Goal: Information Seeking & Learning: Learn about a topic

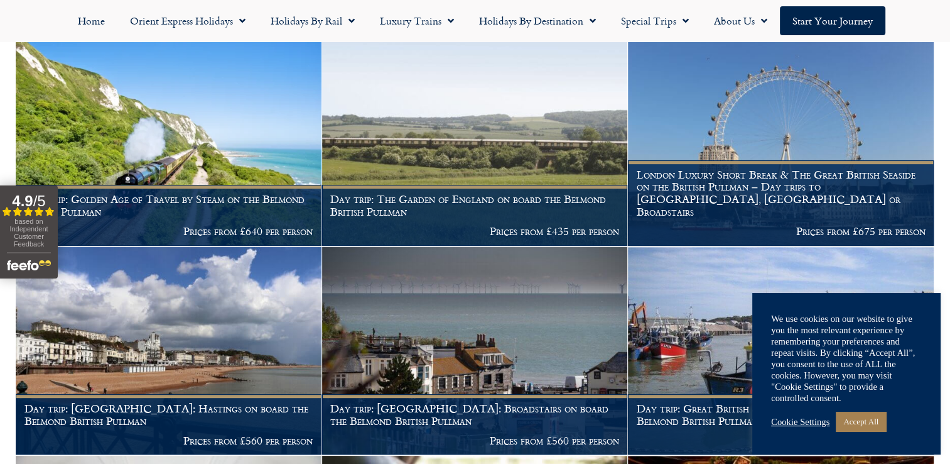
scroll to position [523, 0]
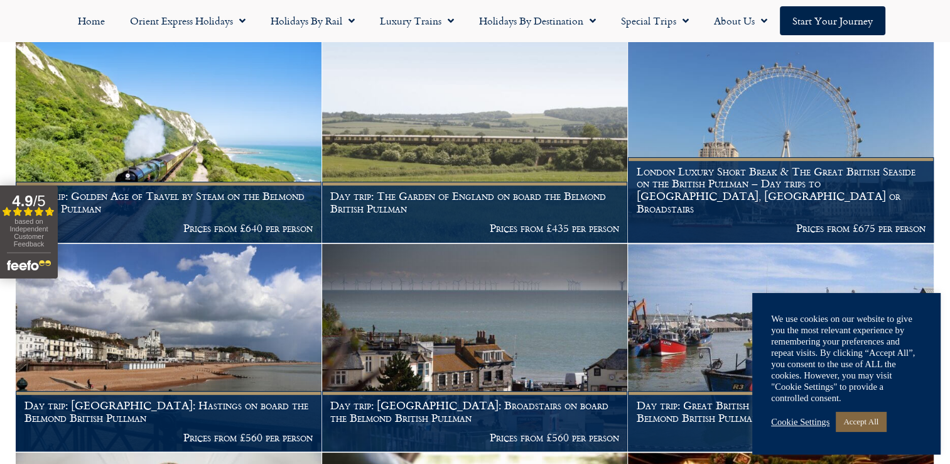
click at [852, 416] on link "Accept All" at bounding box center [861, 420] width 50 height 19
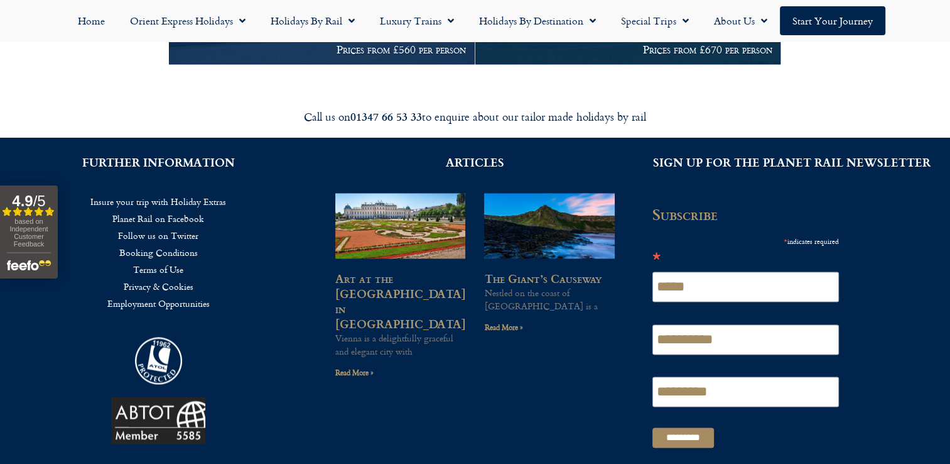
scroll to position [1789, 0]
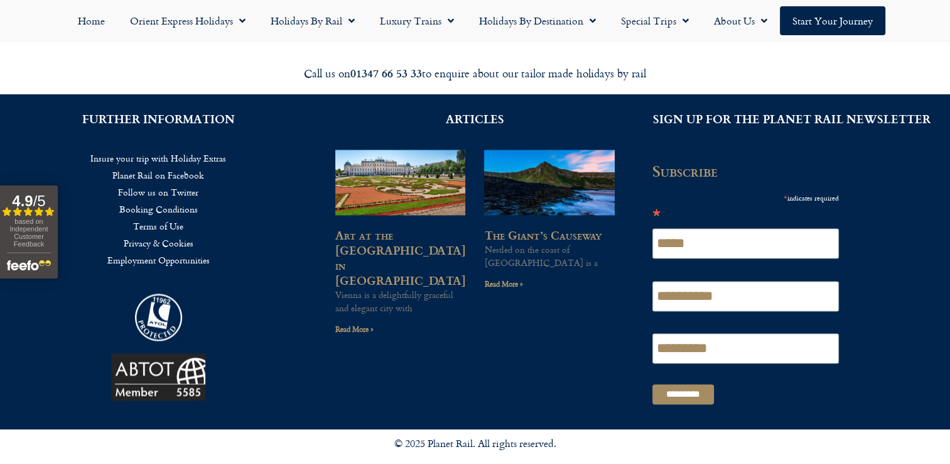
click at [409, 195] on img at bounding box center [400, 182] width 131 height 87
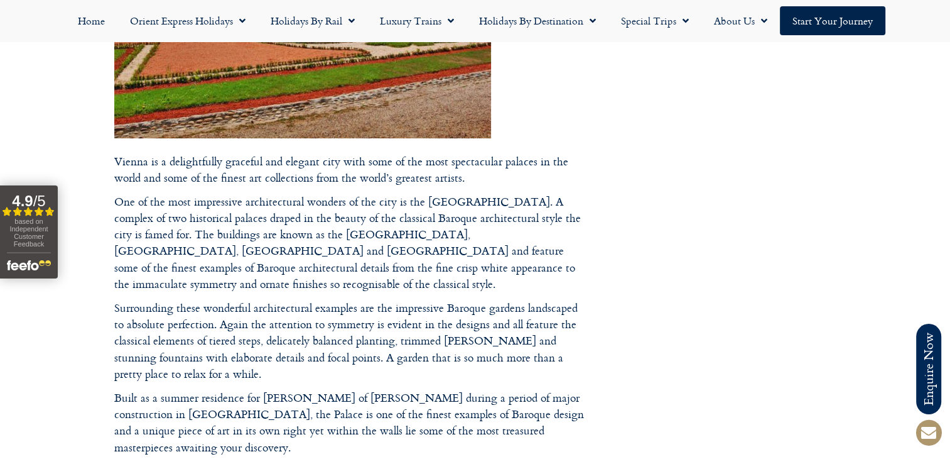
scroll to position [404, 0]
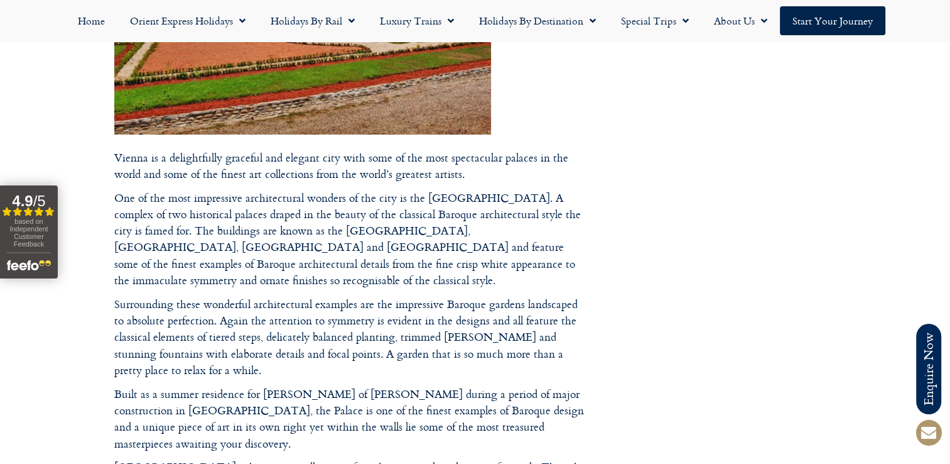
drag, startPoint x: 946, startPoint y: 202, endPoint x: 962, endPoint y: 257, distance: 57.5
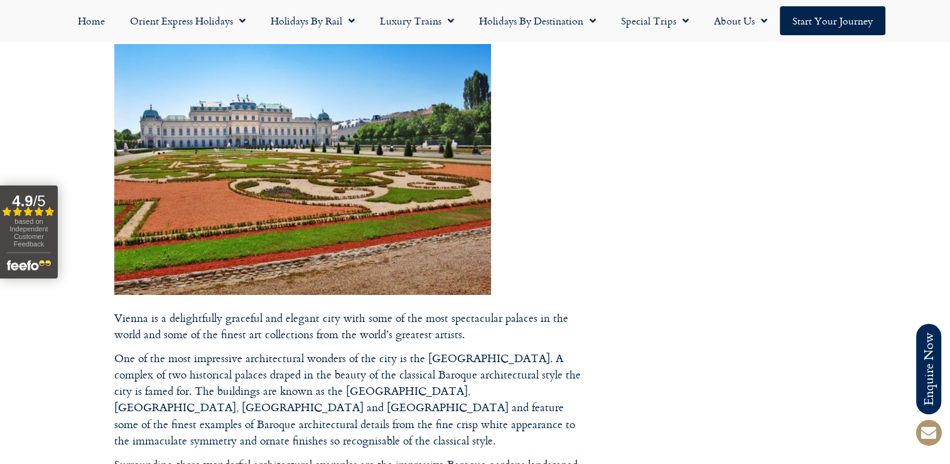
scroll to position [239, 0]
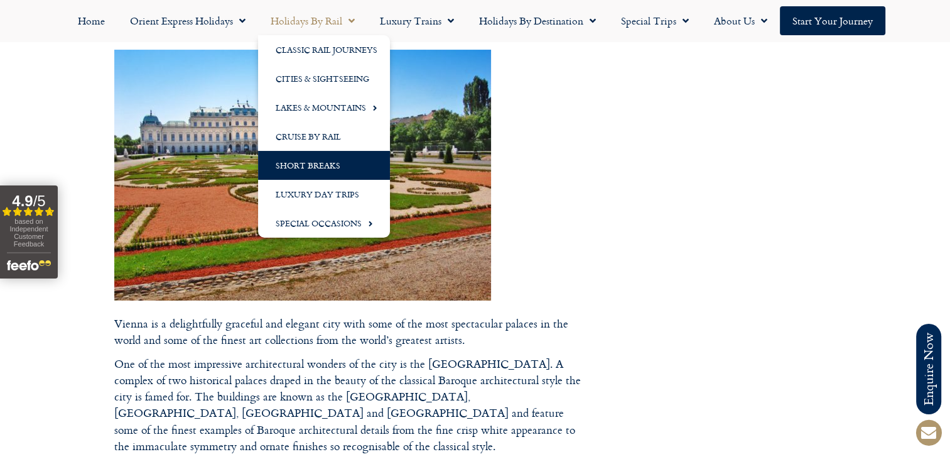
click at [298, 163] on link "Short Breaks" at bounding box center [324, 165] width 132 height 29
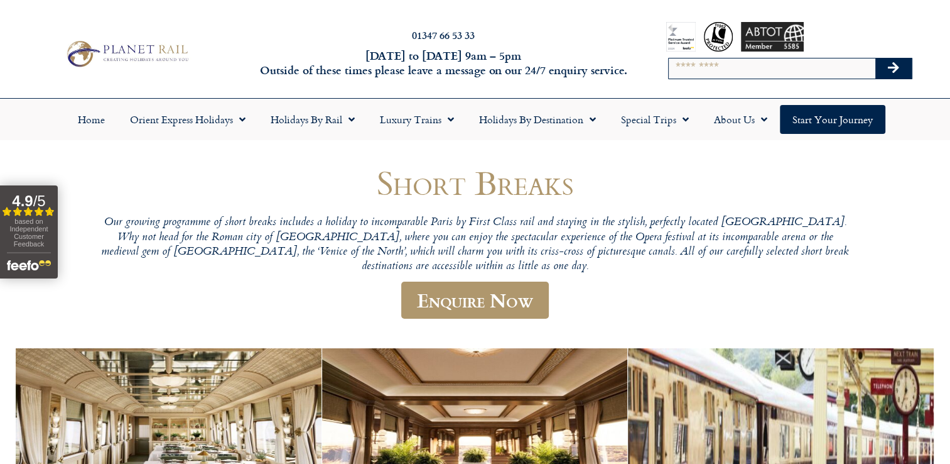
click at [298, 164] on h1 "Short Breaks" at bounding box center [476, 182] width 754 height 37
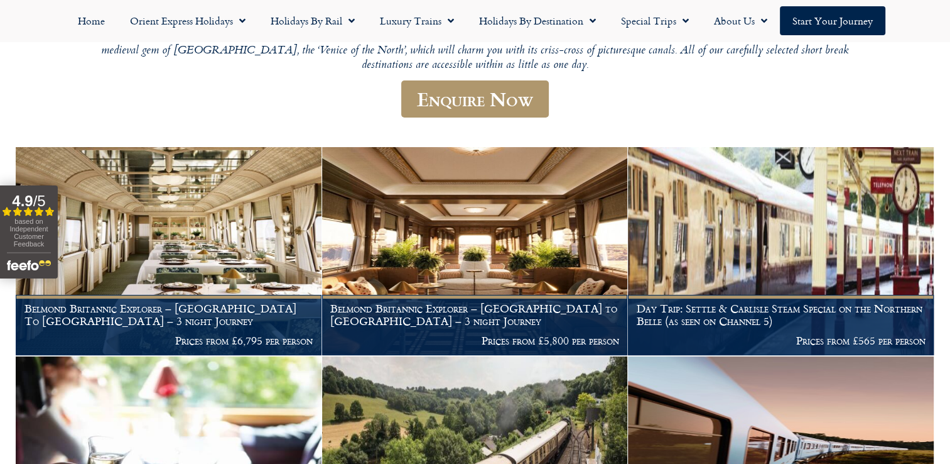
scroll to position [251, 0]
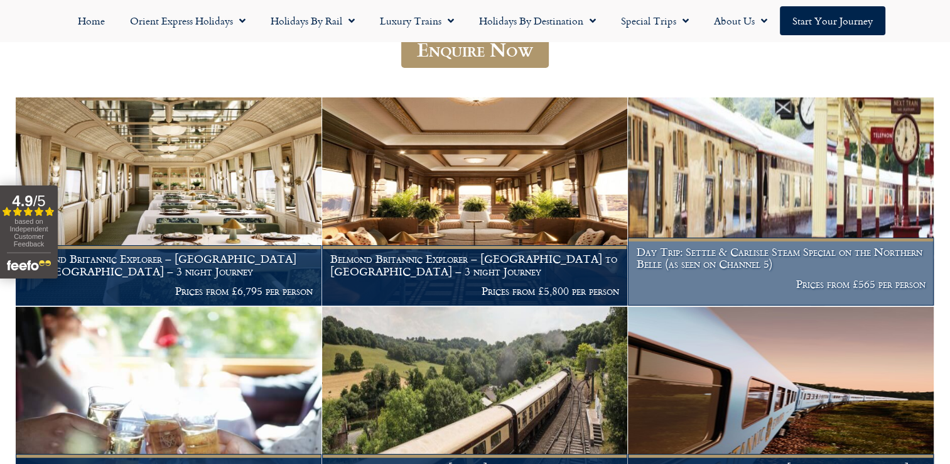
click at [850, 192] on img at bounding box center [781, 201] width 306 height 208
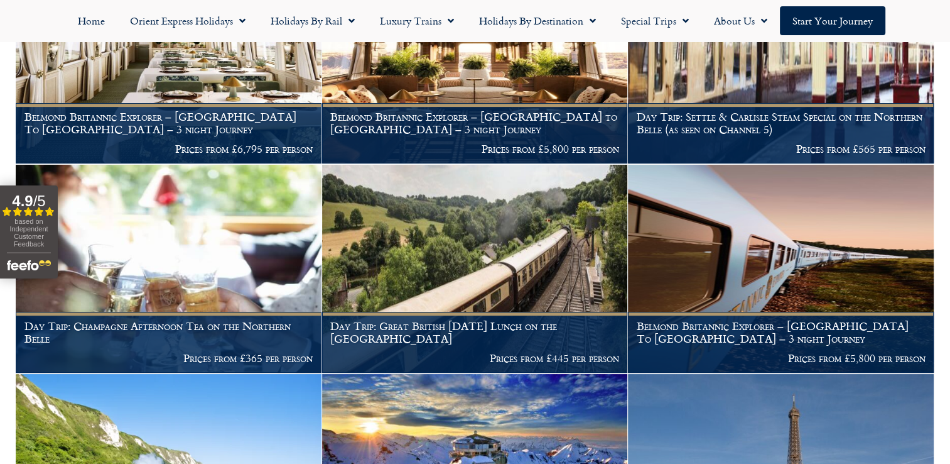
scroll to position [442, 0]
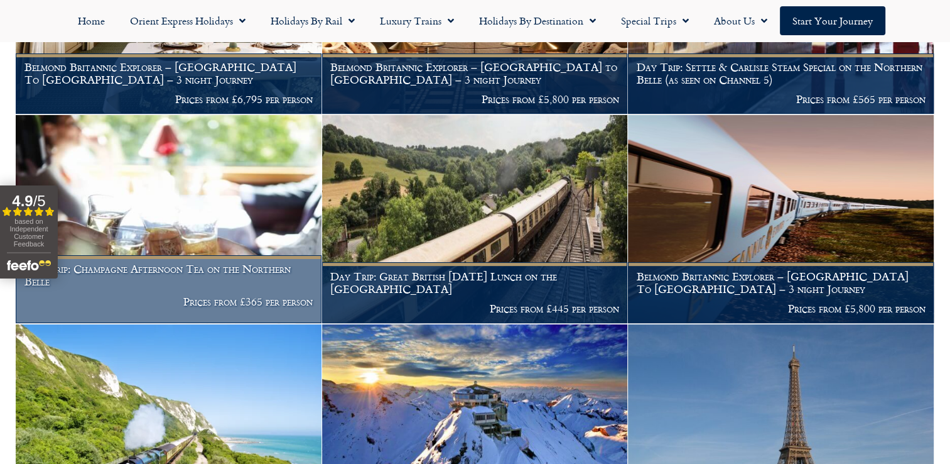
click at [222, 222] on img at bounding box center [169, 219] width 306 height 208
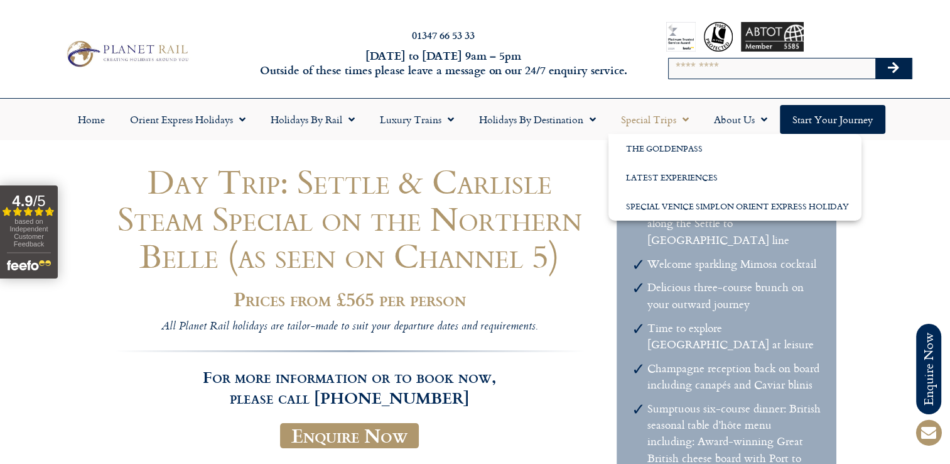
drag, startPoint x: 671, startPoint y: 121, endPoint x: 643, endPoint y: 235, distance: 117.7
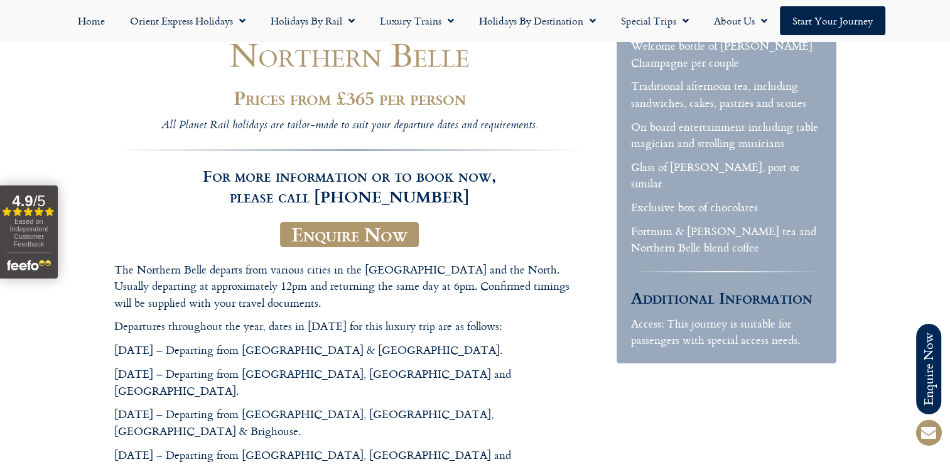
scroll to position [225, 0]
